Goal: Find specific page/section: Find specific page/section

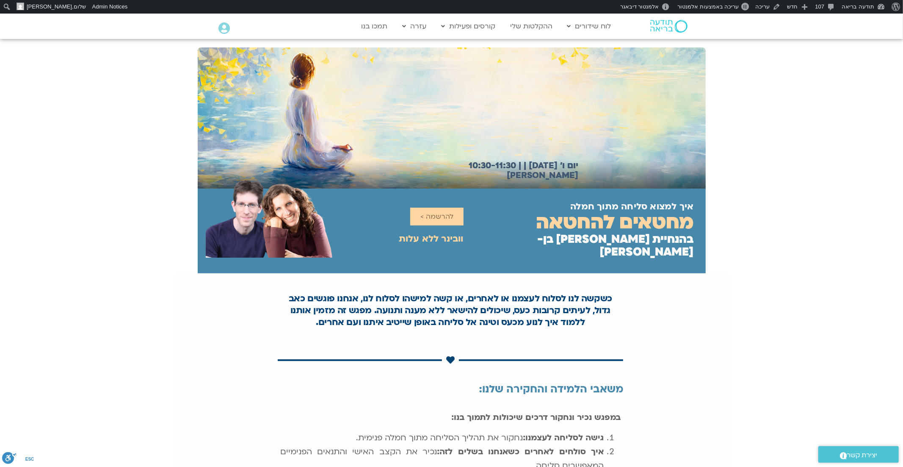
click at [789, 212] on div "איך למצוא סליחה מתוך חמלה מחטאים להחטאה בהנחיית שאנייה כהן בן-חיים וערן טייכר ל…" at bounding box center [451, 230] width 903 height 85
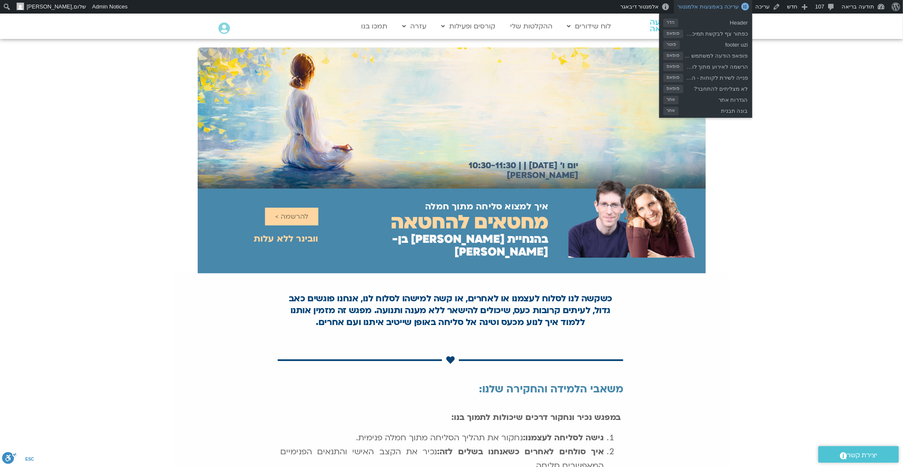
click at [708, 8] on span "עריכה באמצעות אלמנטור" at bounding box center [708, 6] width 61 height 6
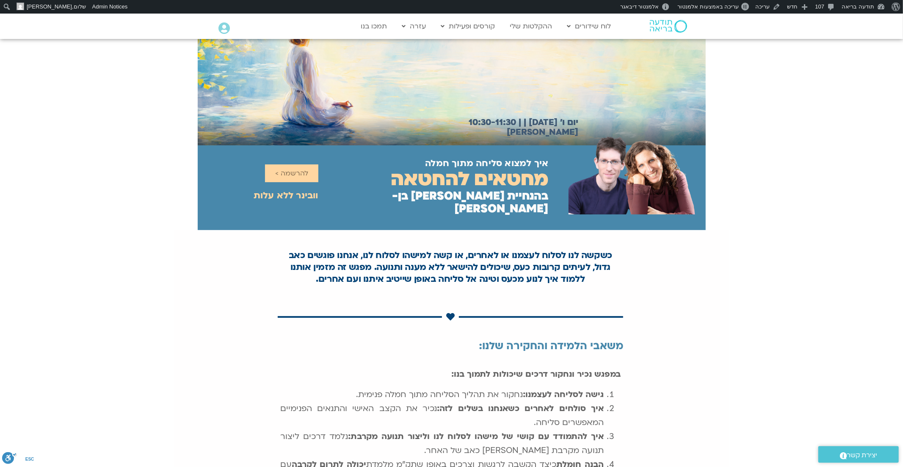
scroll to position [57, 0]
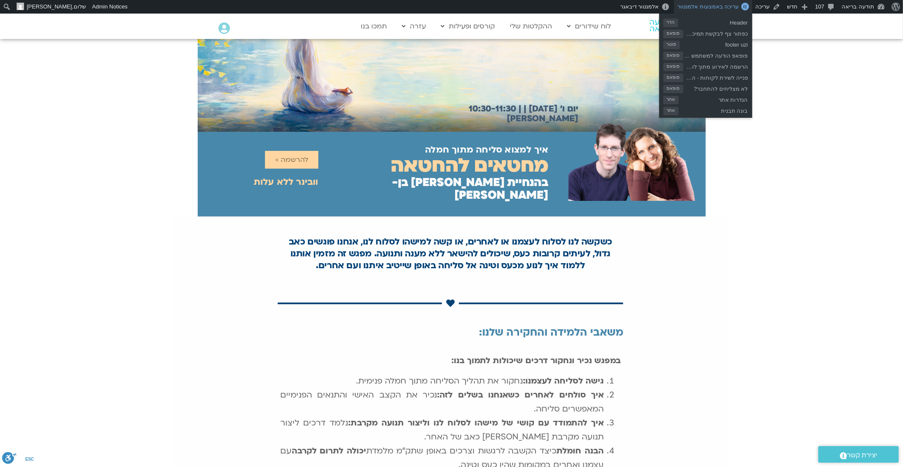
click at [728, 6] on span "עריכה באמצעות אלמנטור" at bounding box center [708, 6] width 61 height 6
